Goal: Transaction & Acquisition: Purchase product/service

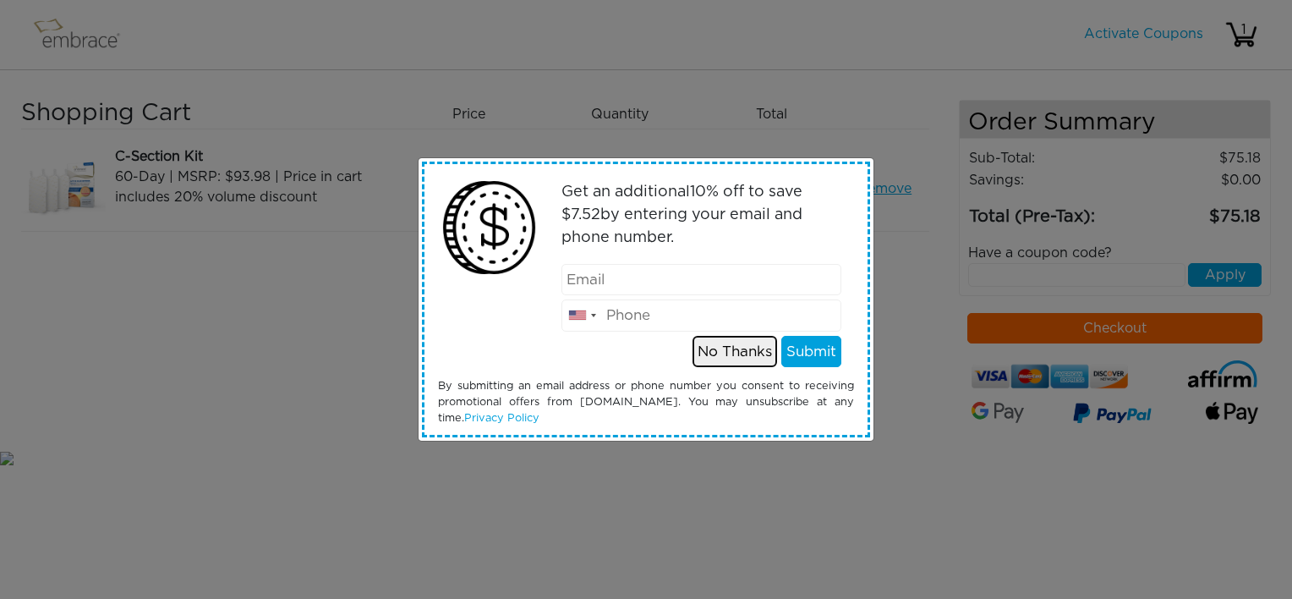
click at [741, 354] on button "No Thanks" at bounding box center [734, 352] width 85 height 32
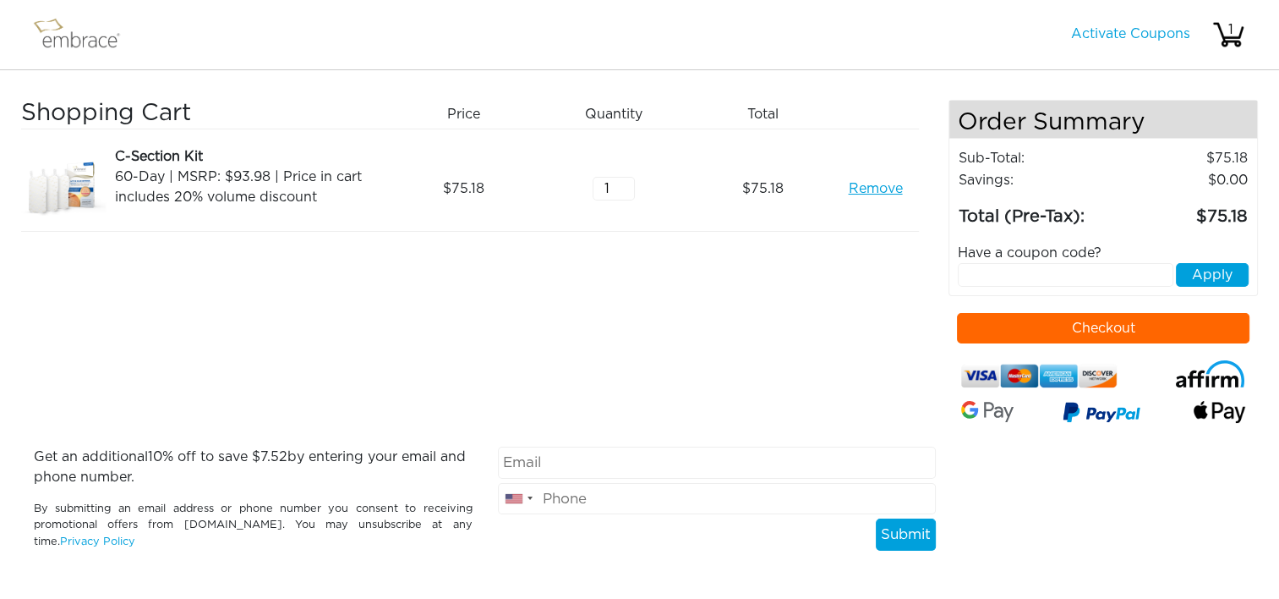
click at [1085, 323] on button "Checkout" at bounding box center [1103, 328] width 292 height 30
click at [880, 185] on link "Remove" at bounding box center [875, 188] width 54 height 20
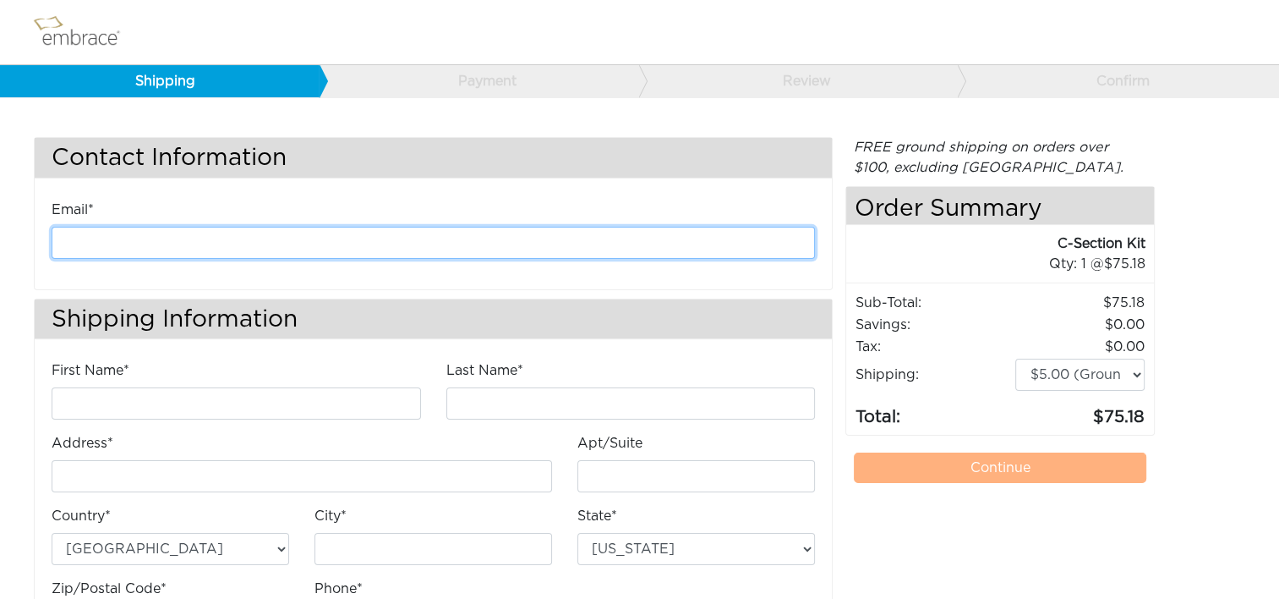
click at [162, 241] on input "email" at bounding box center [433, 243] width 763 height 32
type input "kanderson@diligenthealthsolutions.com"
type input "Kathleen"
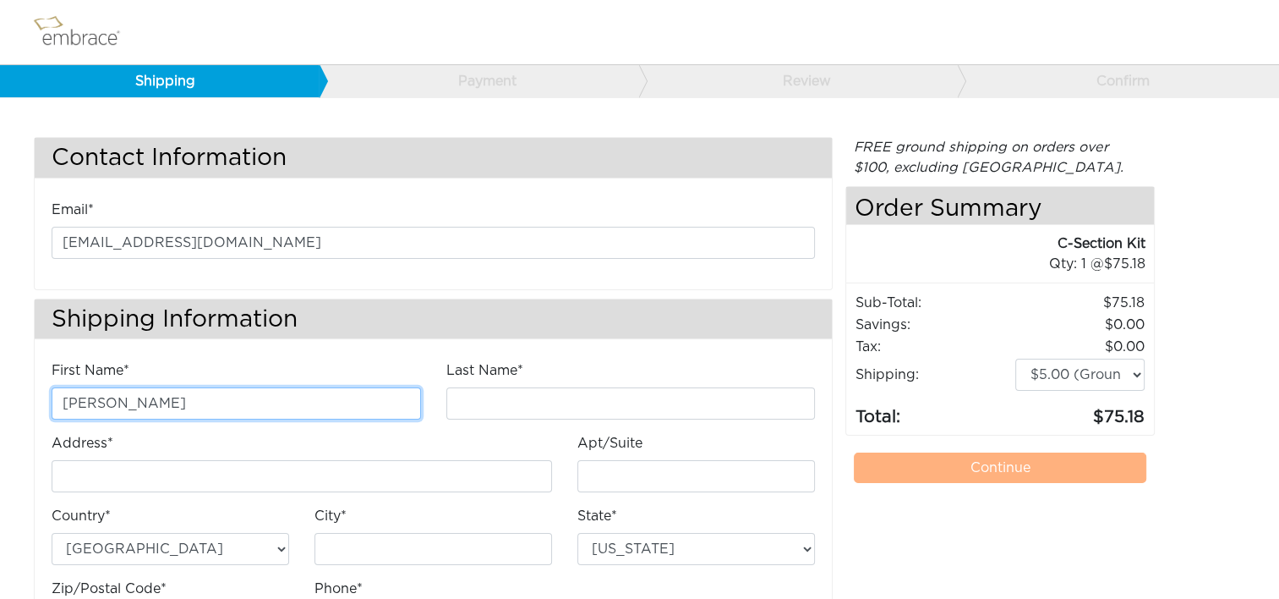
type input "Anderson"
type input "4200 Lafayette Center Drive"
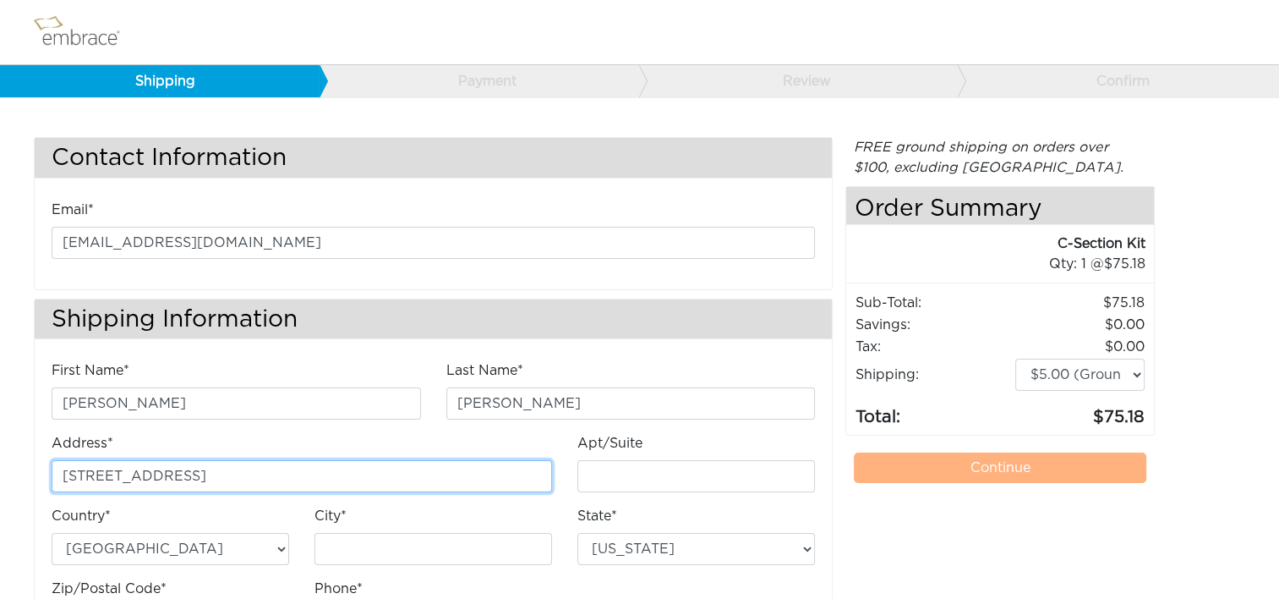
type input "E"
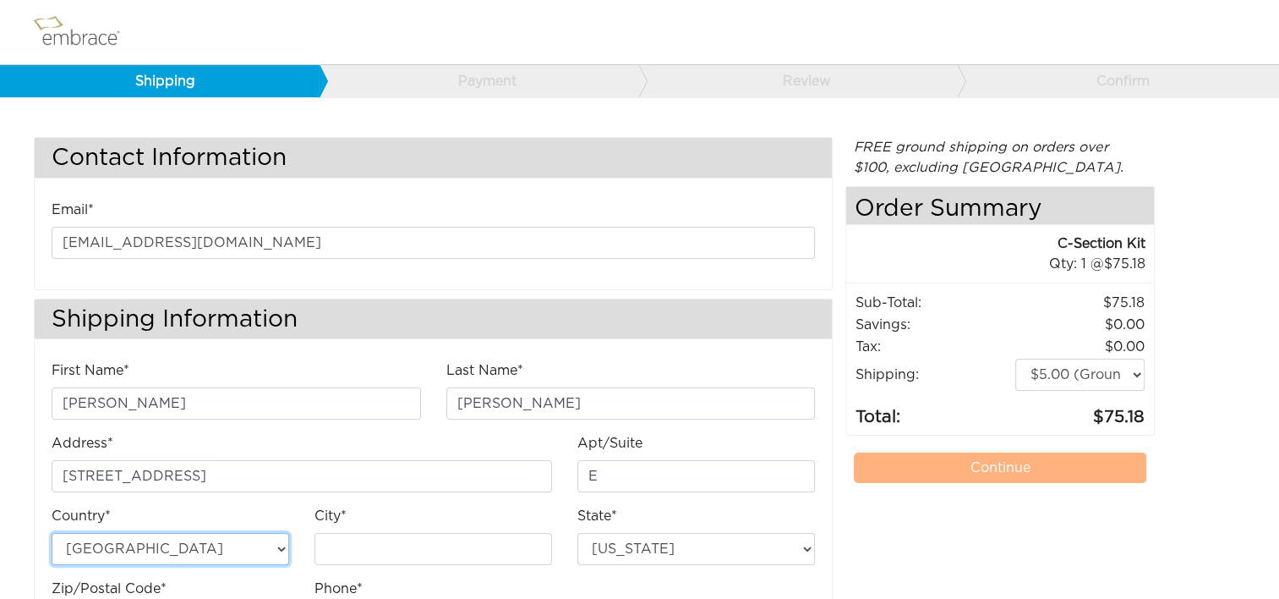
type input "Chantilly"
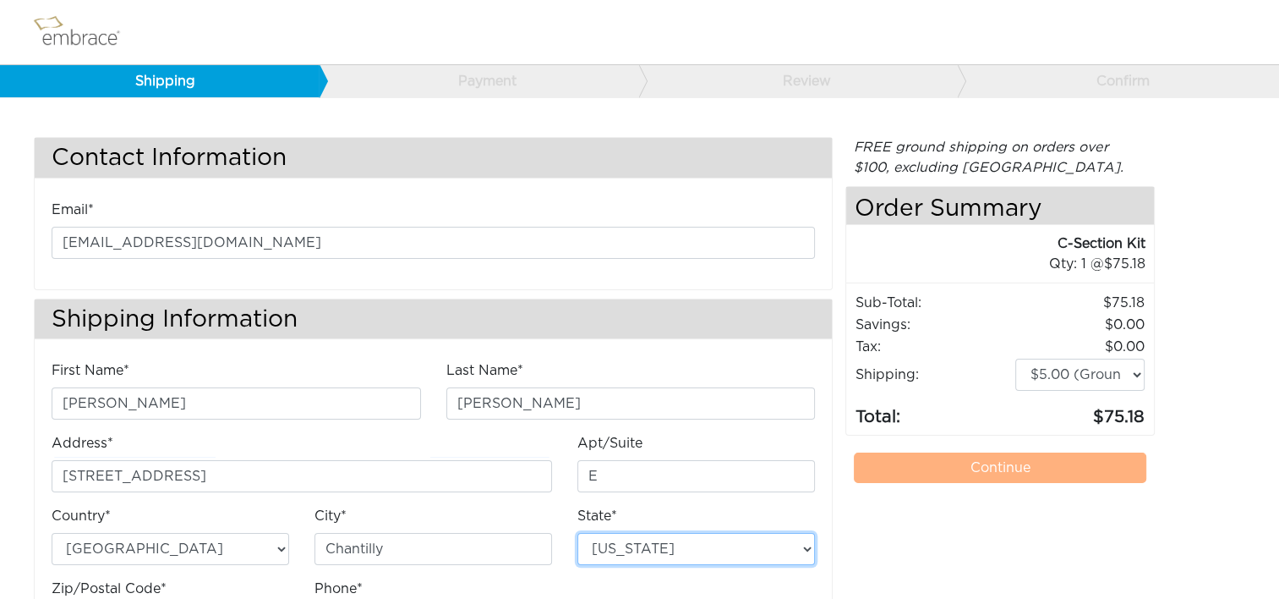
select select "VA"
type input "20151"
type input "7034490520"
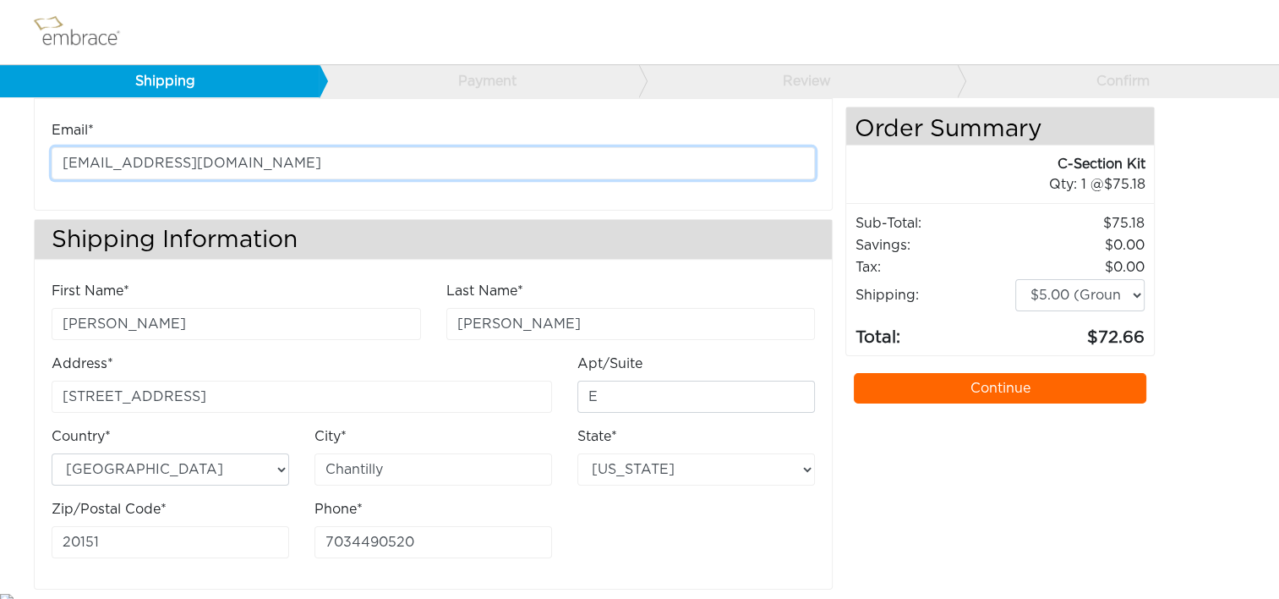
scroll to position [88, 0]
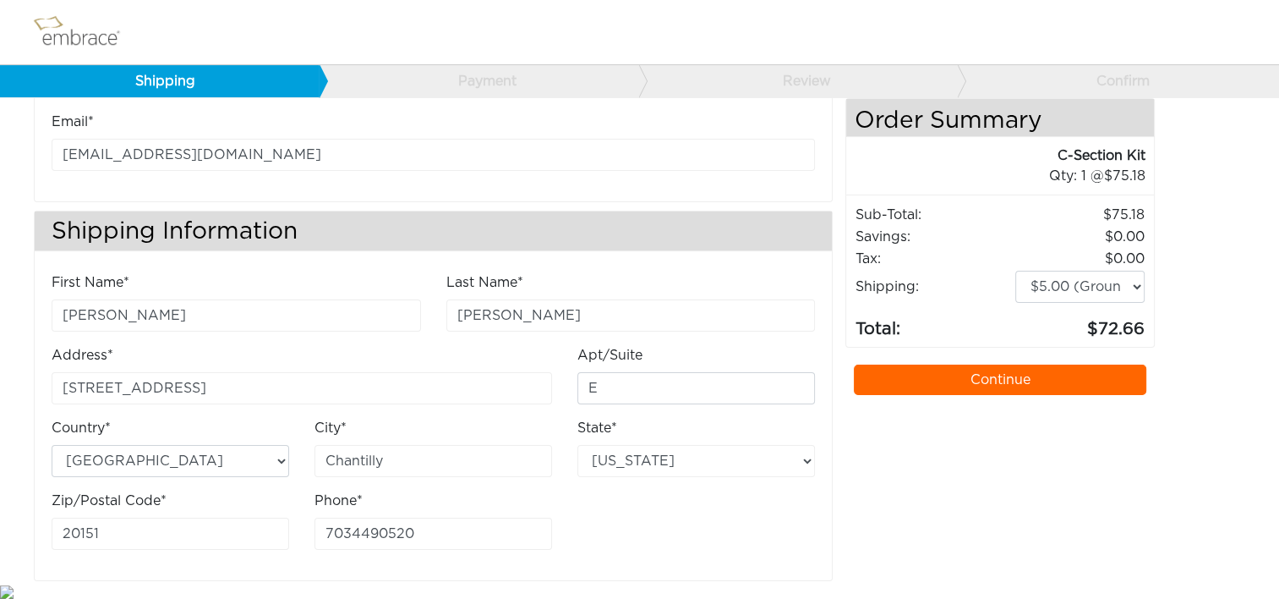
click at [1043, 371] on link "Continue" at bounding box center [1000, 379] width 292 height 30
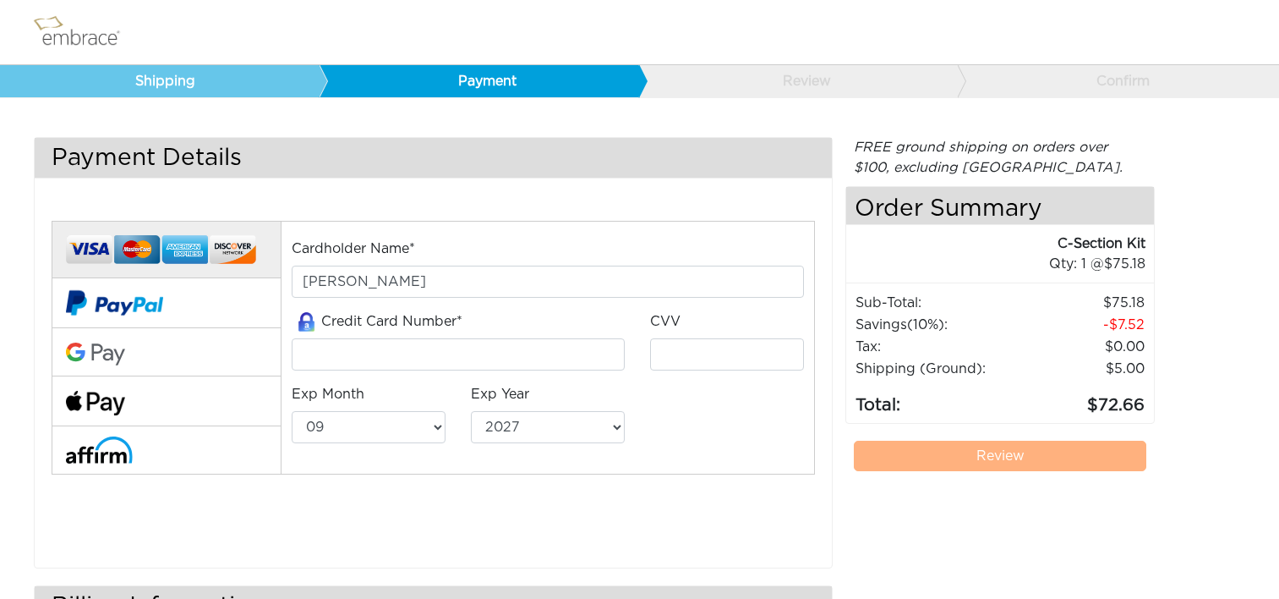
select select "9"
select select "2027"
